Goal: Use online tool/utility: Utilize a website feature to perform a specific function

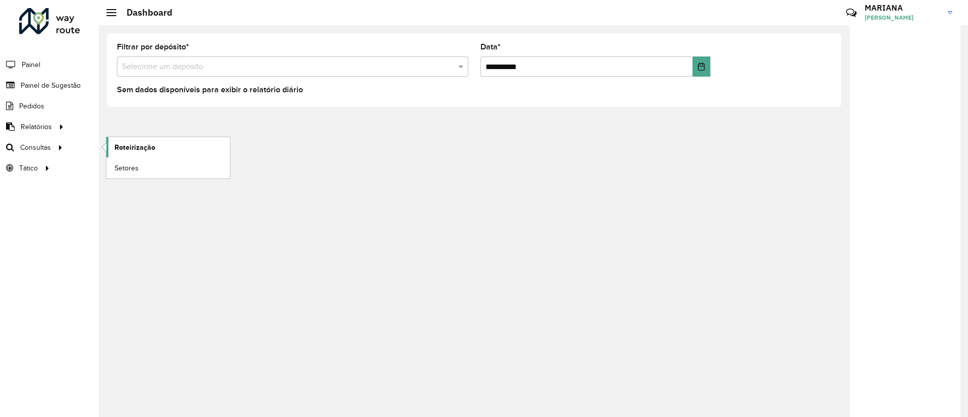
click at [143, 147] on span "Roteirização" at bounding box center [134, 147] width 41 height 11
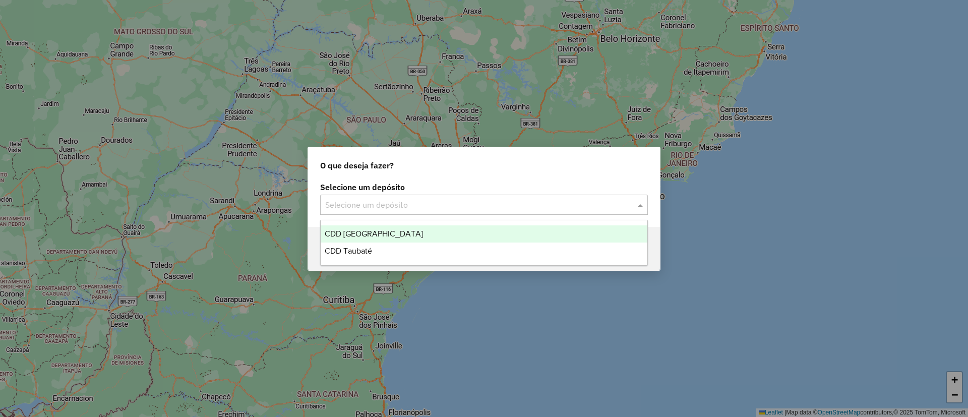
click at [377, 237] on span "CDD [GEOGRAPHIC_DATA]" at bounding box center [374, 233] width 98 height 9
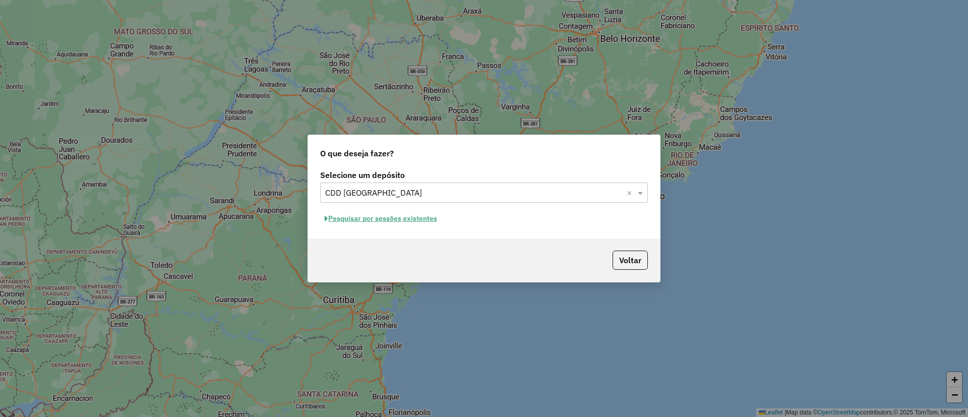
click at [385, 223] on button "Pesquisar por sessões existentes" at bounding box center [381, 219] width 122 height 16
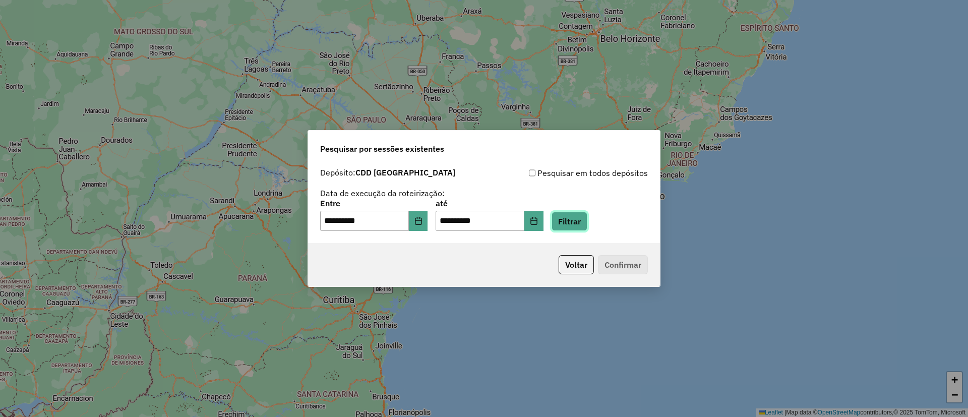
click at [586, 222] on button "Filtrar" at bounding box center [570, 221] width 36 height 19
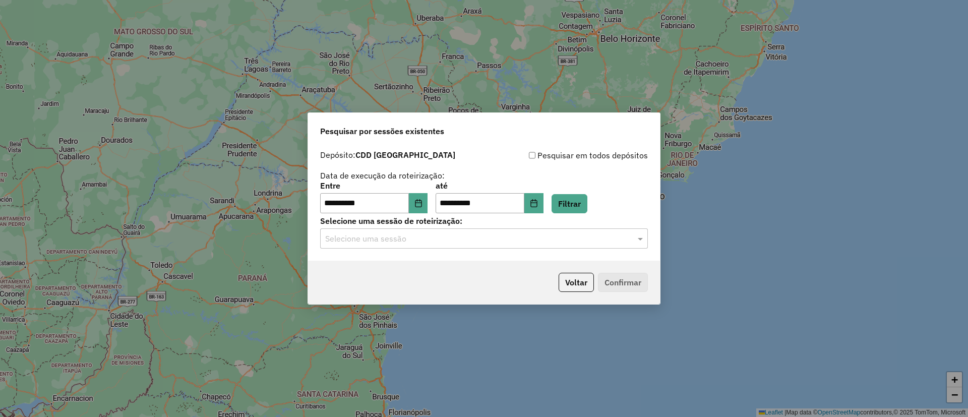
click at [416, 233] on input "text" at bounding box center [473, 239] width 297 height 12
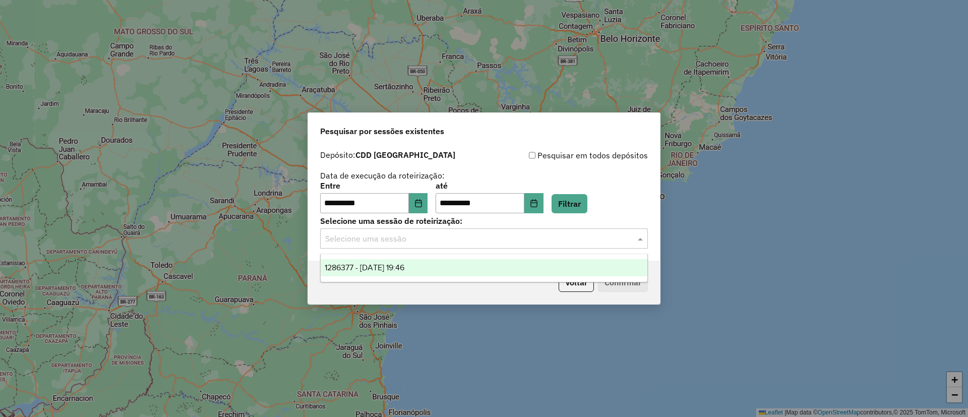
click at [397, 269] on span "1286377 - [DATE] 19:46" at bounding box center [365, 267] width 80 height 9
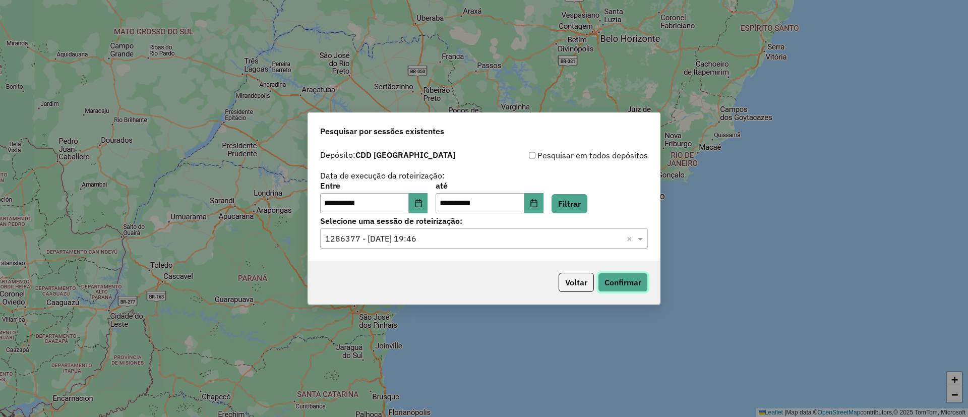
click at [621, 284] on button "Confirmar" at bounding box center [623, 282] width 50 height 19
